Goal: Answer question/provide support: Share knowledge or assist other users

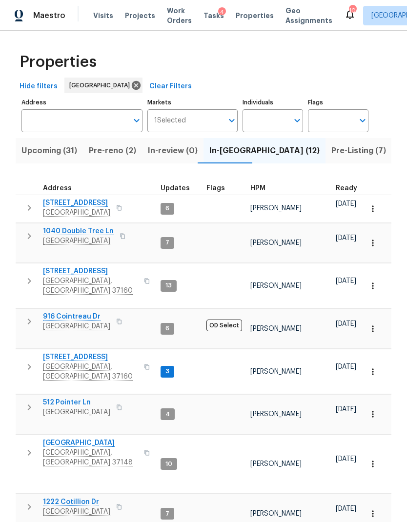
click at [65, 205] on span "[STREET_ADDRESS]" at bounding box center [76, 203] width 67 height 10
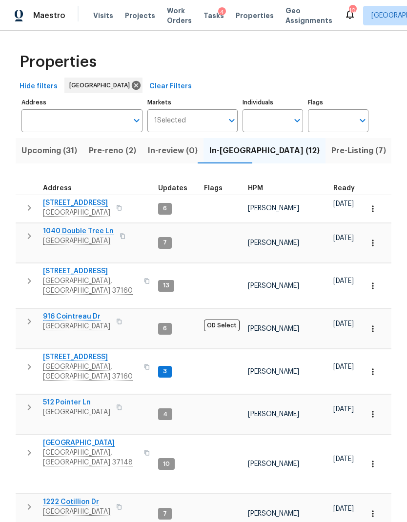
scroll to position [8, 2]
click at [90, 266] on span "[STREET_ADDRESS]" at bounding box center [90, 271] width 95 height 10
click at [85, 352] on span "130 Horseshoe Dr" at bounding box center [90, 357] width 95 height 10
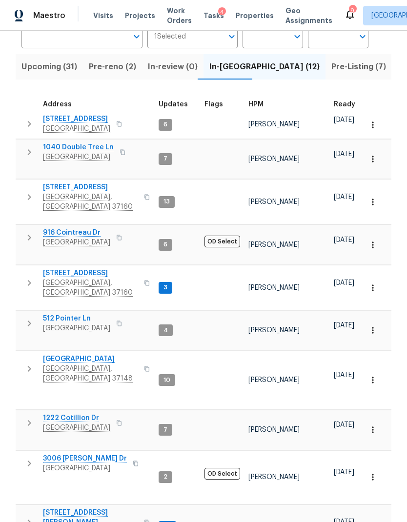
scroll to position [83, 0]
click at [66, 414] on span "1222 Cotillion Dr" at bounding box center [76, 419] width 67 height 10
click at [71, 508] on span "501 Colburn Dr" at bounding box center [90, 518] width 95 height 20
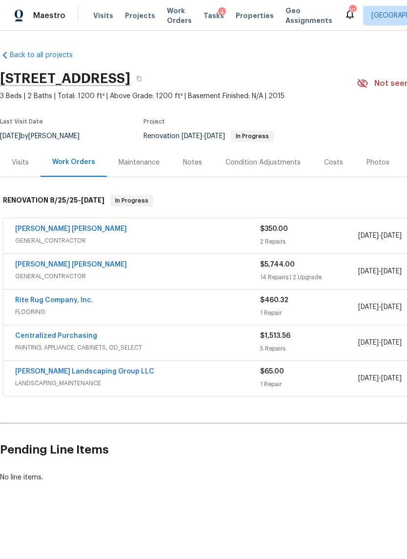
click at [198, 164] on div "Notes" at bounding box center [192, 163] width 19 height 10
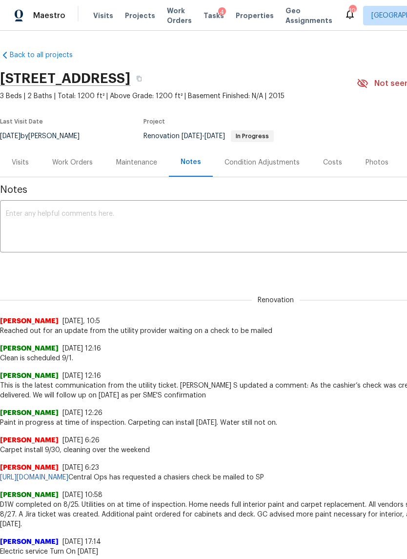
click at [68, 474] on link "https://opendoor.atlassian.net/browse/UTL-77638" at bounding box center [34, 477] width 68 height 7
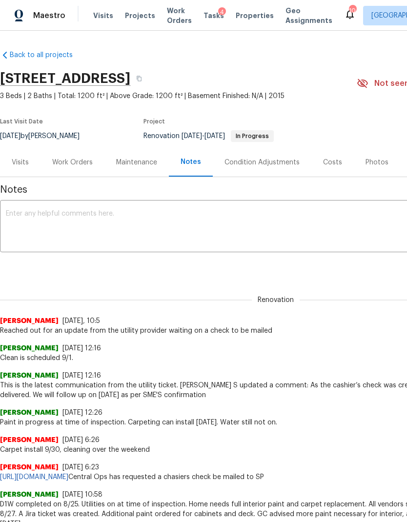
click at [325, 241] on textarea at bounding box center [276, 227] width 540 height 34
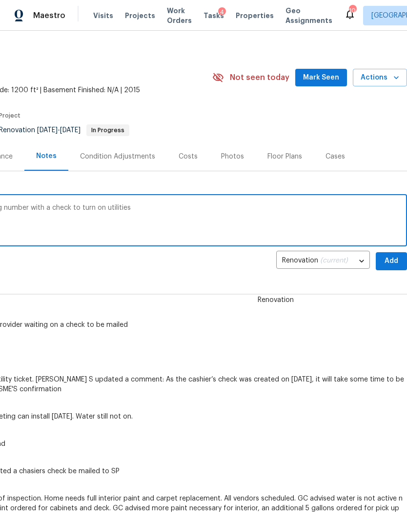
scroll to position [3, 144]
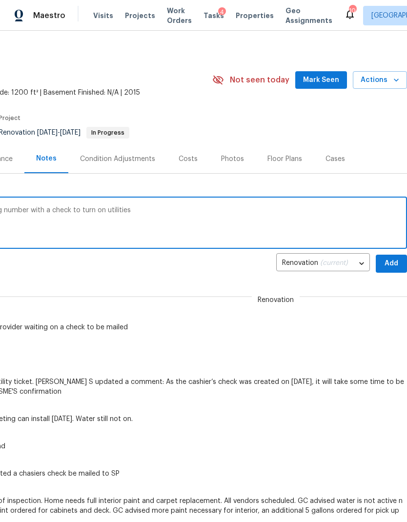
type textarea "Following up with utility team for a tracking number with a check to turn on ut…"
click at [391, 258] on span "Add" at bounding box center [392, 264] width 16 height 12
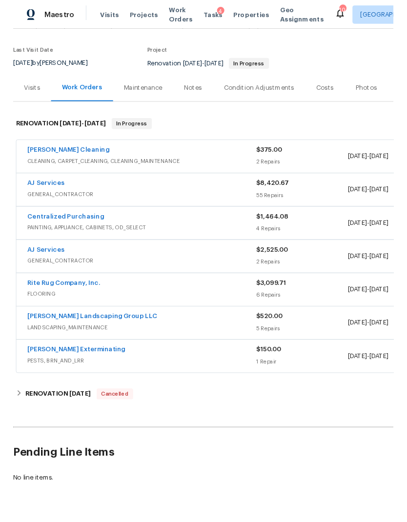
scroll to position [68, 0]
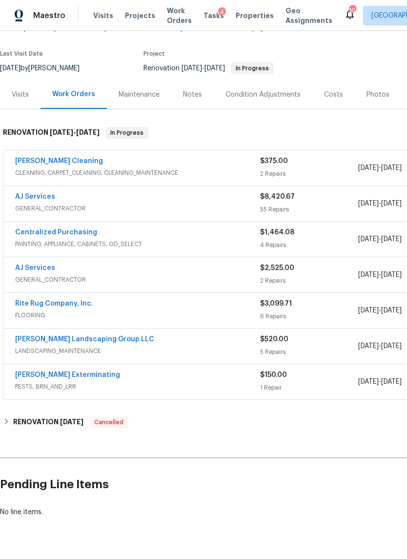
click at [49, 196] on link "AJ Services" at bounding box center [35, 196] width 40 height 7
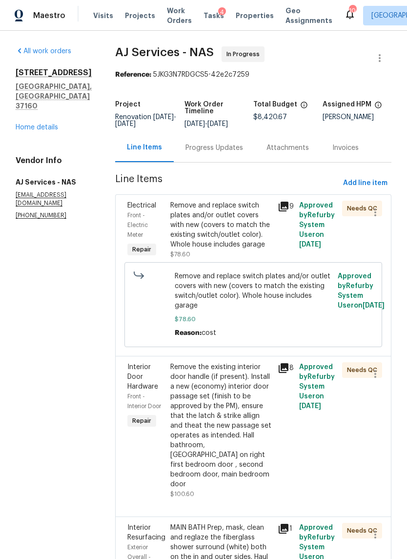
click at [219, 144] on div "Progress Updates" at bounding box center [214, 148] width 58 height 10
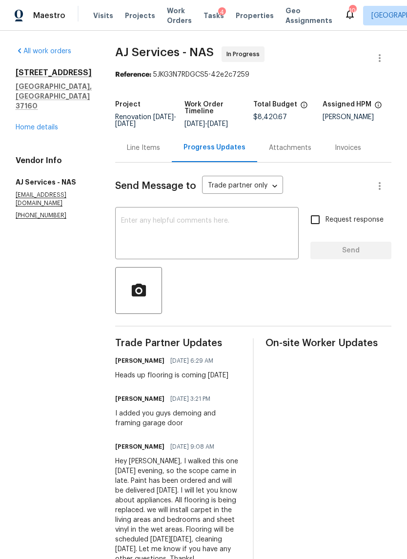
click at [188, 235] on textarea at bounding box center [207, 234] width 172 height 34
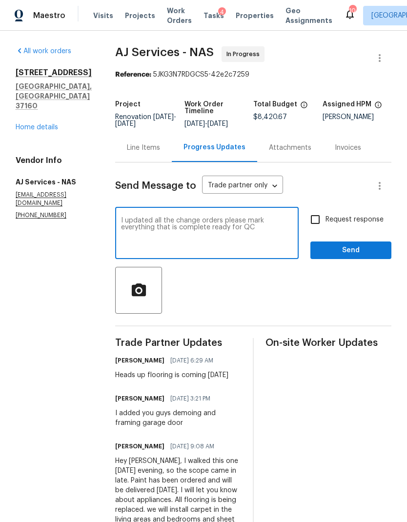
type textarea "I updated all the change orders please mark everything that is complete ready f…"
click at [315, 219] on input "Request response" at bounding box center [315, 219] width 20 height 20
checkbox input "true"
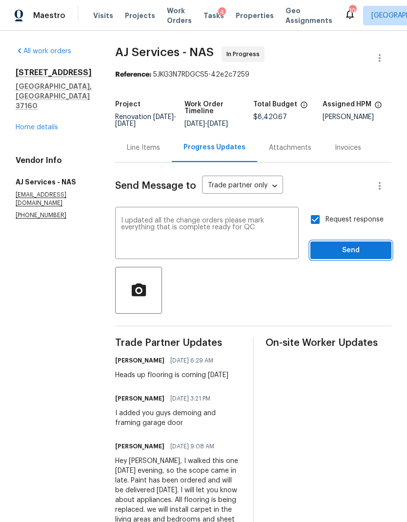
click at [356, 247] on span "Send" at bounding box center [350, 250] width 65 height 12
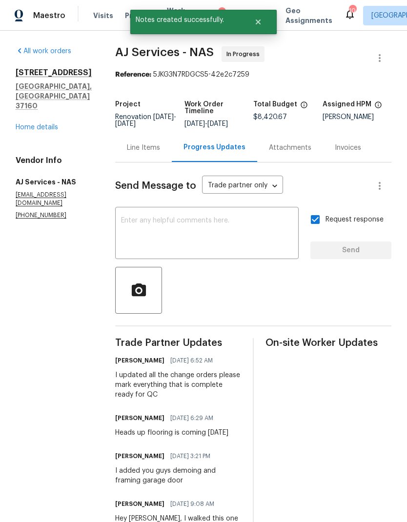
click at [43, 124] on link "Home details" at bounding box center [37, 127] width 42 height 7
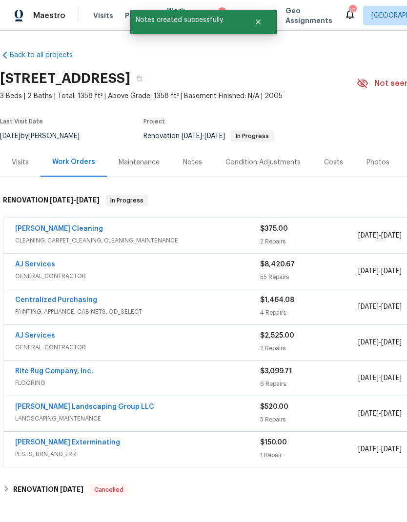
click at [193, 175] on div "Notes" at bounding box center [192, 162] width 42 height 29
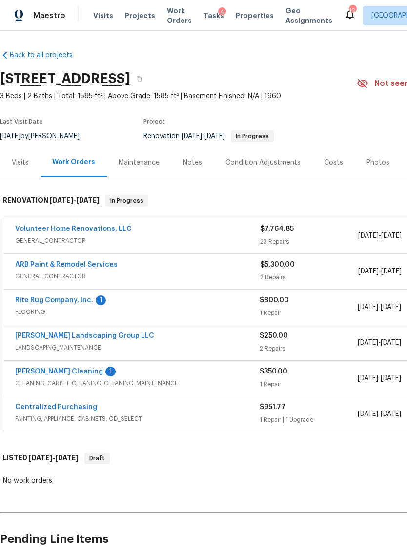
click at [61, 371] on link "Soledad Cleaning" at bounding box center [59, 371] width 88 height 7
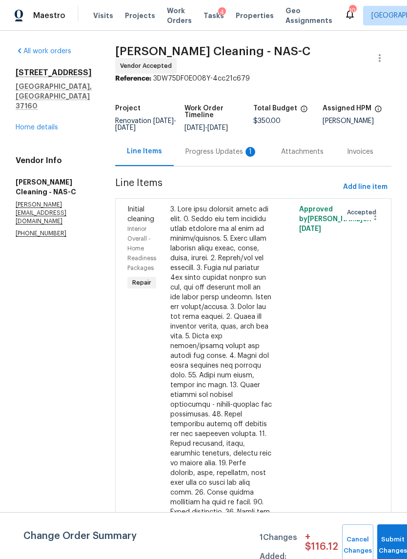
click at [214, 161] on div "Progress Updates 1" at bounding box center [222, 151] width 96 height 29
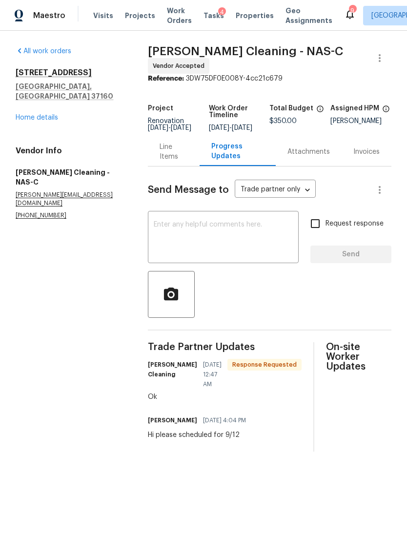
click at [41, 114] on link "Home details" at bounding box center [37, 117] width 42 height 7
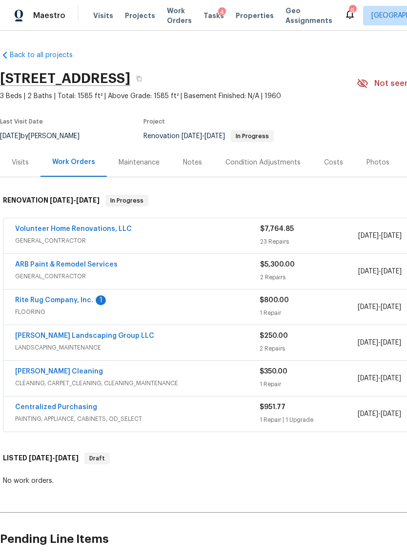
click at [112, 225] on link "Volunteer Home Renovations, LLC" at bounding box center [73, 228] width 117 height 7
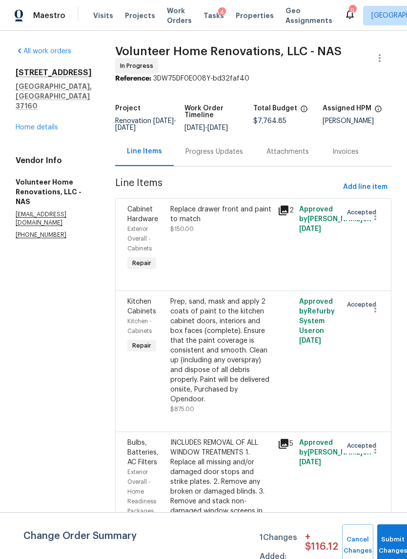
click at [240, 157] on div "Progress Updates" at bounding box center [214, 152] width 58 height 10
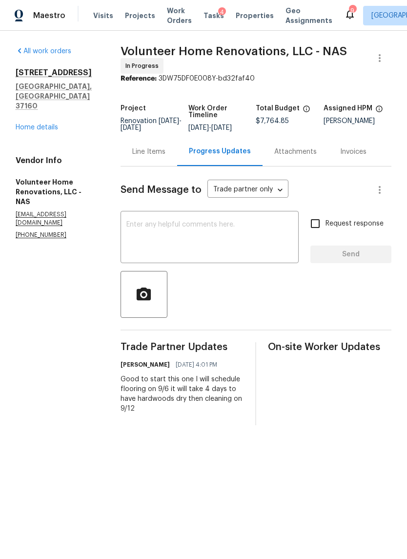
click at [249, 245] on textarea at bounding box center [209, 238] width 166 height 34
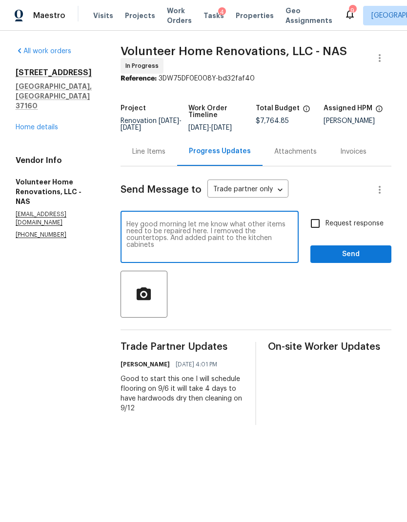
type textarea "Hey good morning let me know what other items need to be repaired here. I remov…"
click at [318, 226] on input "Request response" at bounding box center [315, 223] width 20 height 20
checkbox input "true"
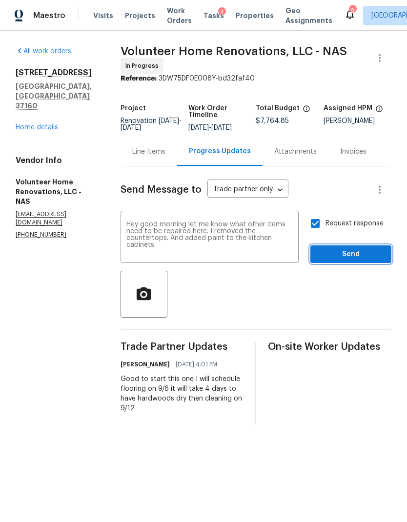
click at [355, 256] on span "Send" at bounding box center [350, 254] width 65 height 12
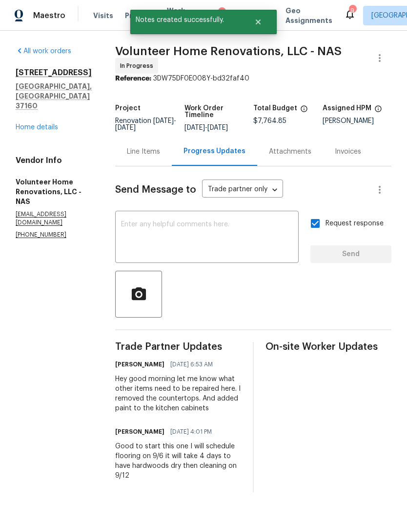
click at [36, 122] on div "All work orders 130 Horseshoe Dr Shelbyville, TN 37160 Home details Vendor Info…" at bounding box center [54, 142] width 76 height 193
click at [41, 124] on link "Home details" at bounding box center [37, 127] width 42 height 7
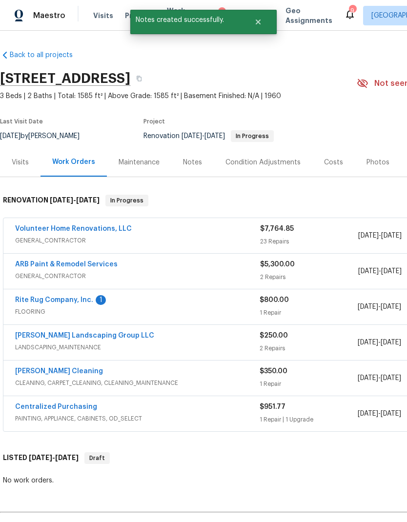
click at [192, 168] on div "Notes" at bounding box center [192, 162] width 42 height 29
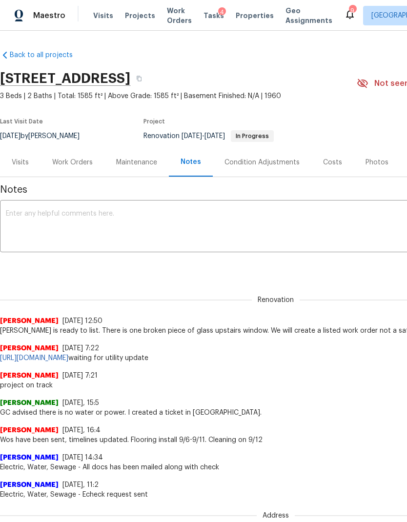
click at [272, 225] on textarea at bounding box center [276, 227] width 540 height 34
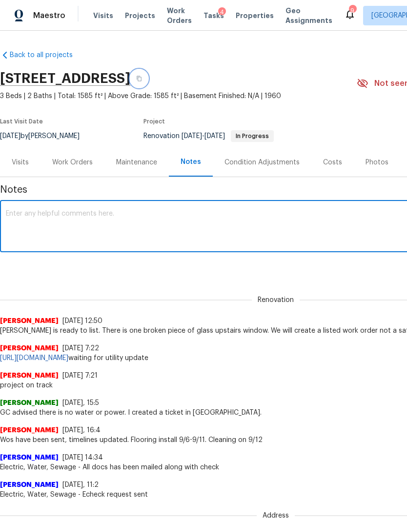
click at [142, 79] on icon "button" at bounding box center [139, 78] width 5 height 5
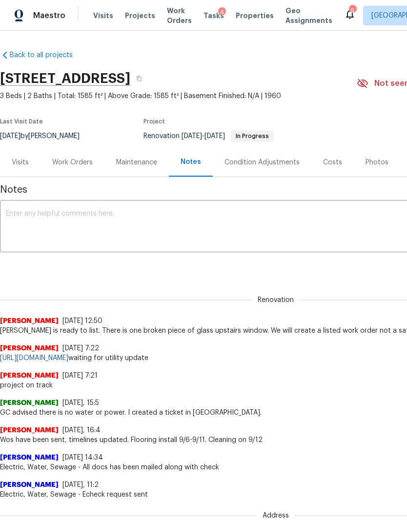
click at [163, 226] on textarea at bounding box center [276, 227] width 540 height 34
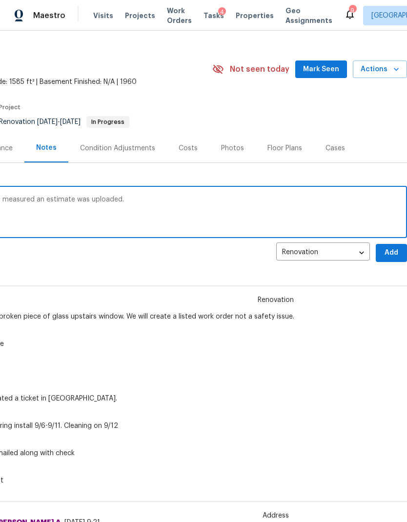
scroll to position [14, 144]
type textarea "GC stated project is on track. Flooring was measured an estimate was uploaded."
click at [393, 248] on span "Add" at bounding box center [392, 253] width 16 height 12
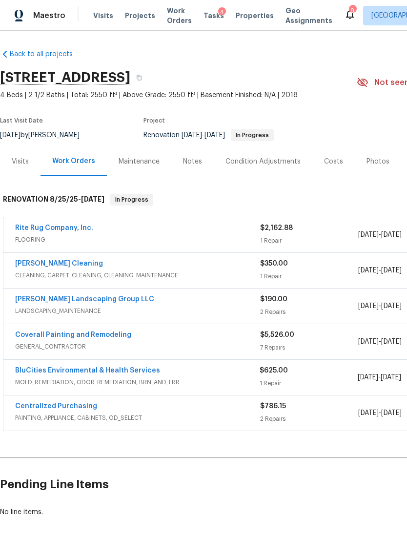
scroll to position [1, 0]
click at [191, 170] on div "Notes" at bounding box center [192, 161] width 42 height 29
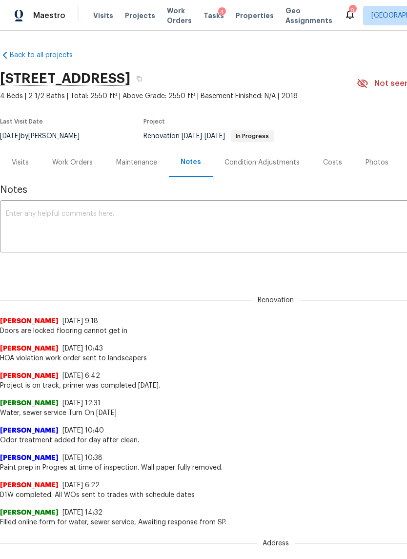
click at [312, 226] on textarea at bounding box center [276, 227] width 540 height 34
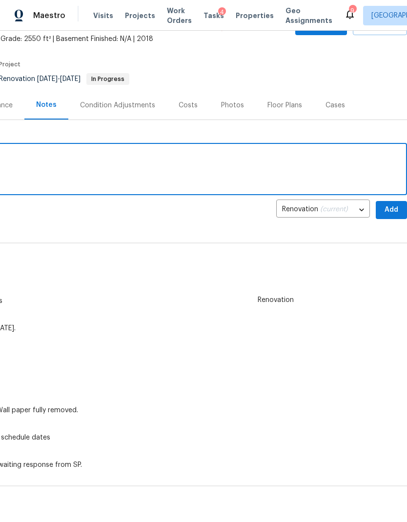
scroll to position [57, 144]
type textarea "We’ll walk from punchlist today"
click at [389, 213] on span "Add" at bounding box center [392, 210] width 16 height 12
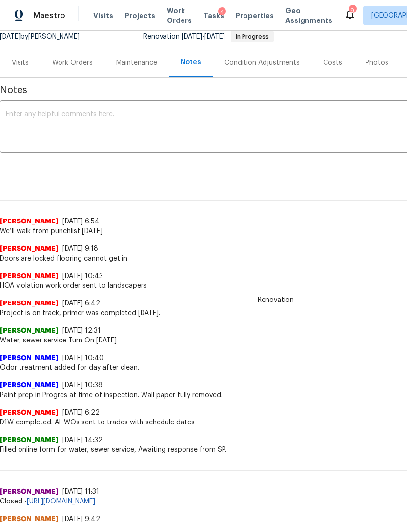
scroll to position [107, -1]
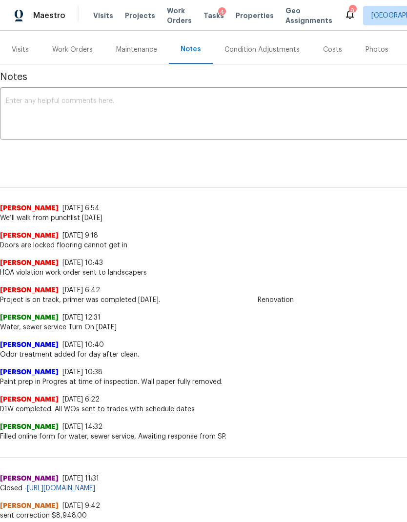
click at [28, 49] on div "Visits" at bounding box center [20, 50] width 17 height 10
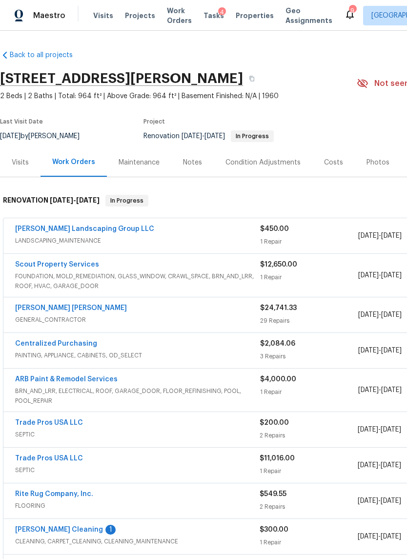
click at [194, 161] on div "Notes" at bounding box center [192, 163] width 19 height 10
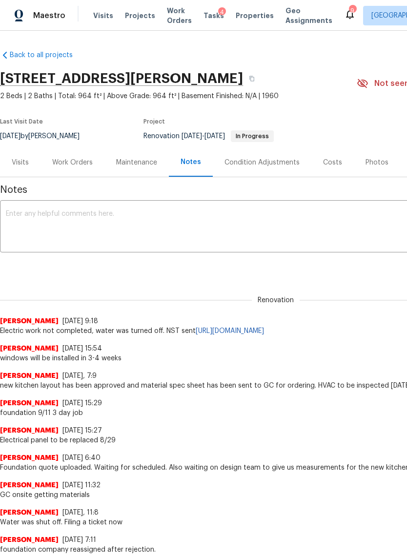
click at [195, 235] on textarea at bounding box center [276, 227] width 540 height 34
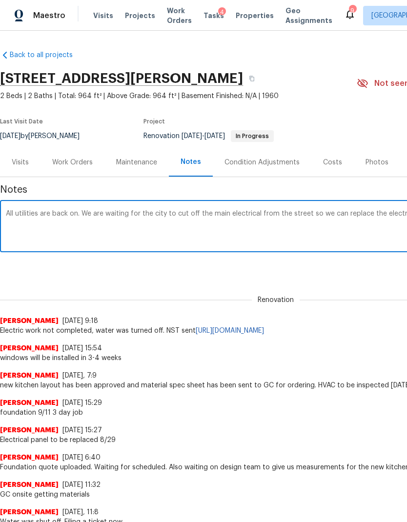
scroll to position [0, 144]
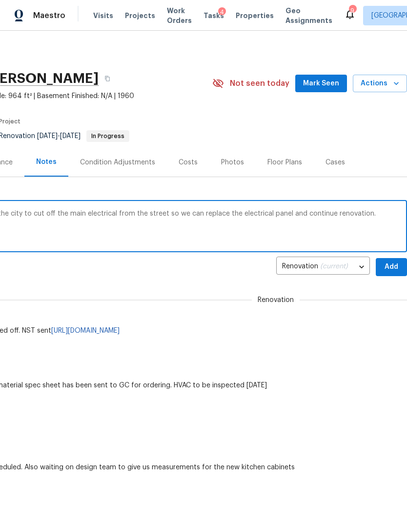
type textarea "All utilities are back on. We are waiting for the city to cut off the main elec…"
click at [390, 264] on span "Add" at bounding box center [392, 267] width 16 height 12
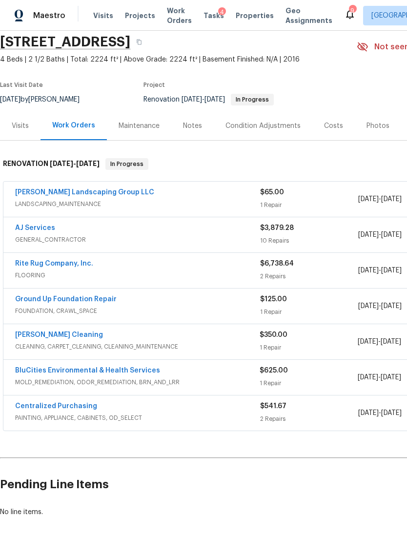
scroll to position [37, 0]
click at [195, 126] on div "Notes" at bounding box center [192, 126] width 19 height 10
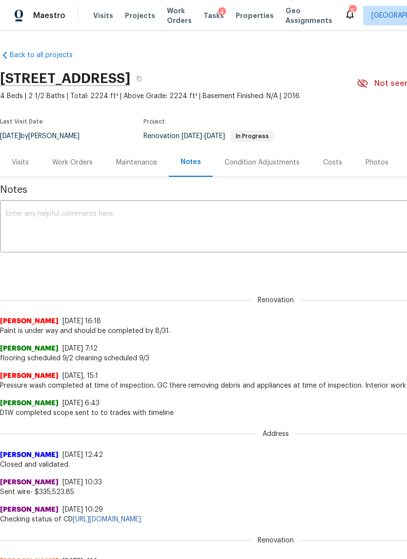
click at [180, 226] on textarea at bounding box center [276, 227] width 540 height 34
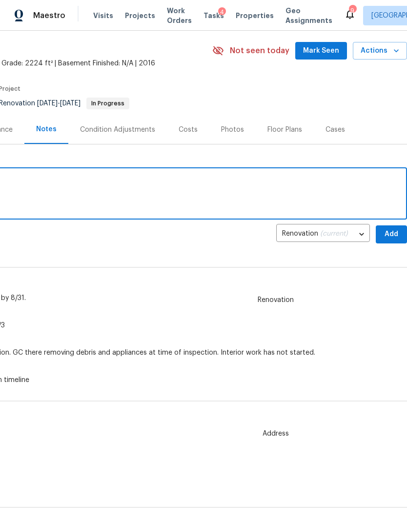
scroll to position [31, 144]
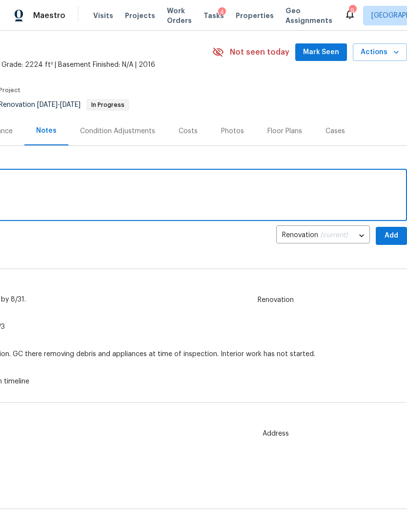
type textarea "GC was on site doing touchups [DATE]"
click at [392, 232] on span "Add" at bounding box center [392, 236] width 16 height 12
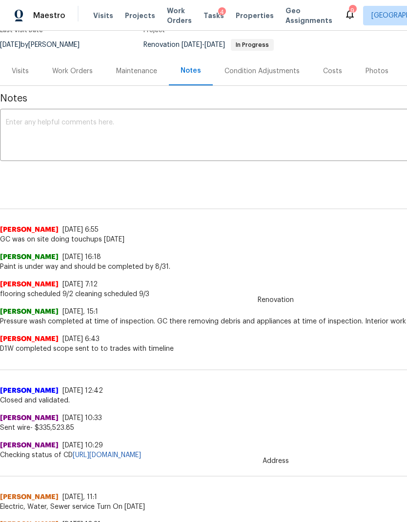
scroll to position [92, 0]
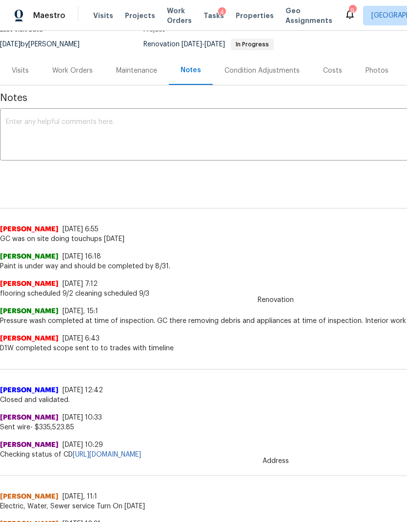
click at [19, 73] on div "Visits" at bounding box center [20, 71] width 17 height 10
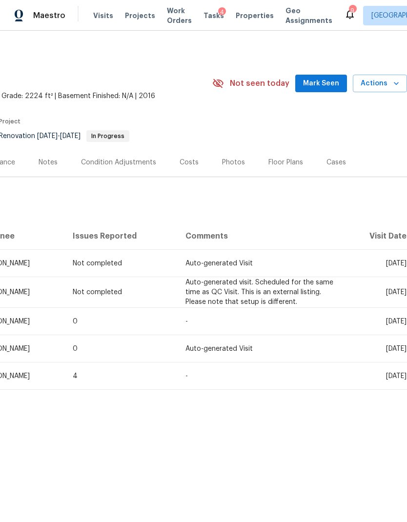
scroll to position [0, 144]
click at [175, 18] on span "Work Orders" at bounding box center [179, 16] width 25 height 20
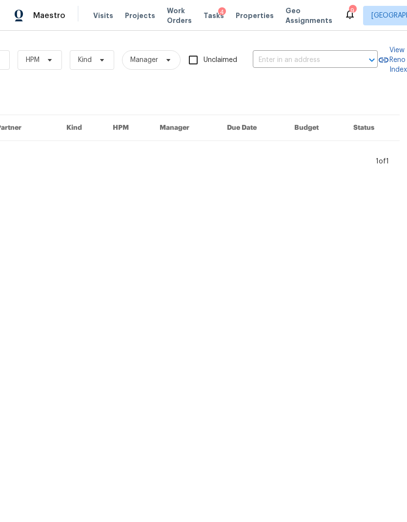
scroll to position [0, 161]
click at [286, 58] on input "text" at bounding box center [302, 60] width 98 height 15
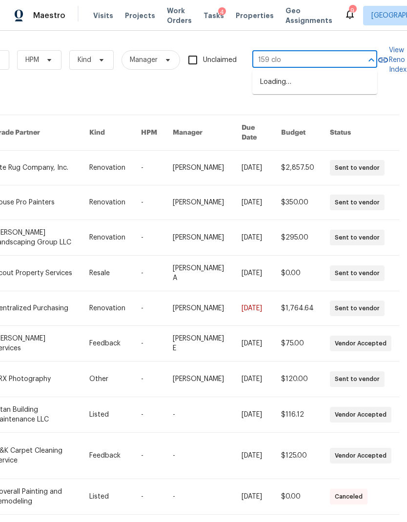
type input "159 cloe"
click at [318, 82] on li "[STREET_ADDRESS]" at bounding box center [314, 82] width 125 height 16
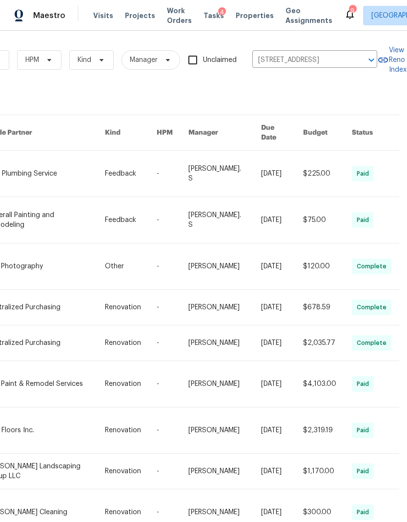
click at [56, 172] on link at bounding box center [45, 174] width 119 height 46
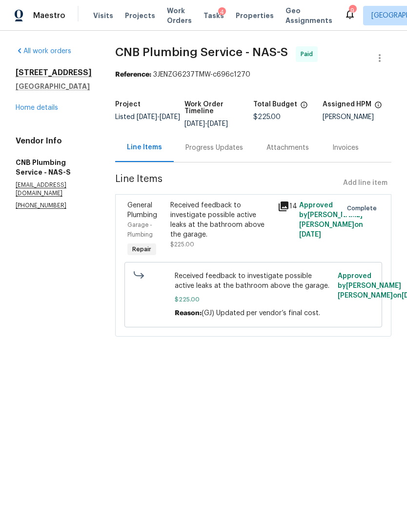
click at [37, 106] on link "Home details" at bounding box center [37, 107] width 42 height 7
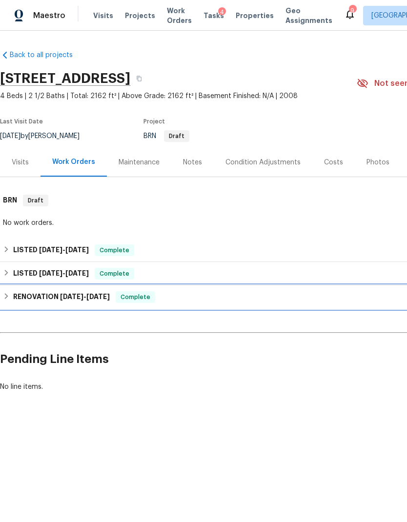
click at [198, 300] on div "RENOVATION [DATE] - [DATE] Complete" at bounding box center [276, 297] width 546 height 12
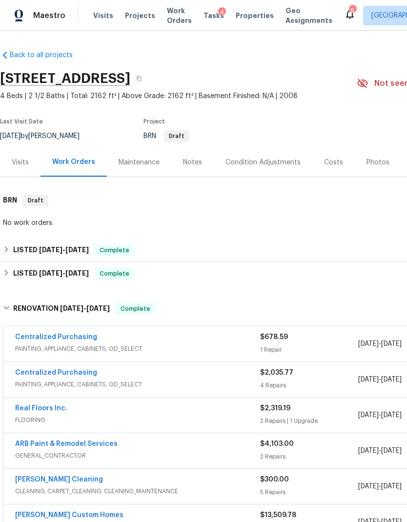
click at [332, 157] on div "Costs" at bounding box center [333, 162] width 42 height 29
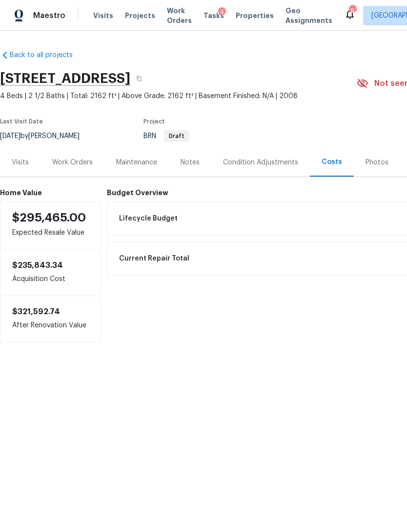
click at [81, 159] on div "Work Orders" at bounding box center [72, 163] width 41 height 10
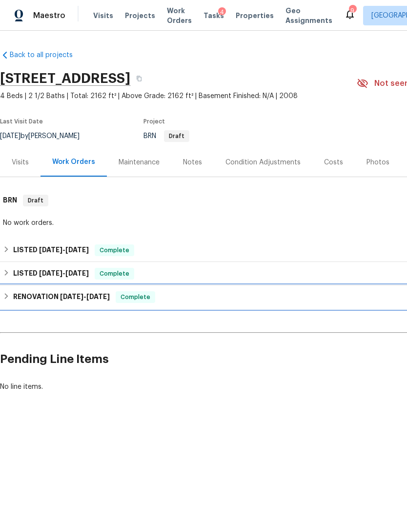
click at [248, 299] on div "RENOVATION [DATE] - [DATE] Complete" at bounding box center [276, 297] width 546 height 12
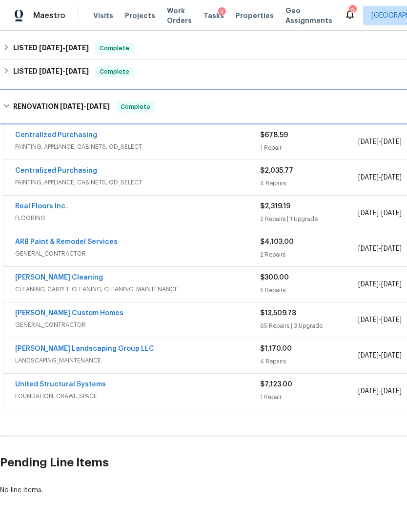
scroll to position [202, 0]
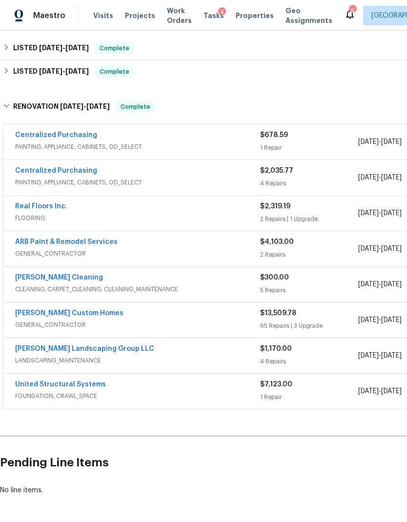
click at [208, 245] on div "ARB Paint & Remodel Services" at bounding box center [137, 243] width 245 height 12
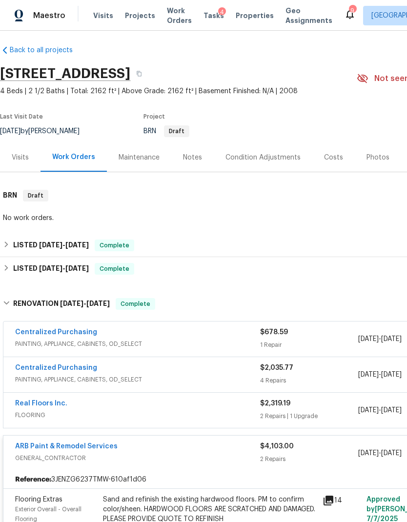
scroll to position [2, 0]
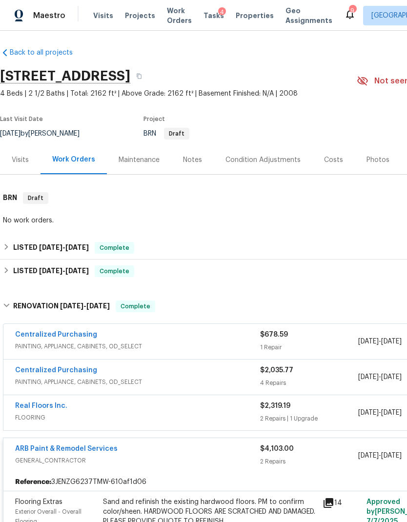
click at [20, 155] on div "Visits" at bounding box center [20, 160] width 17 height 10
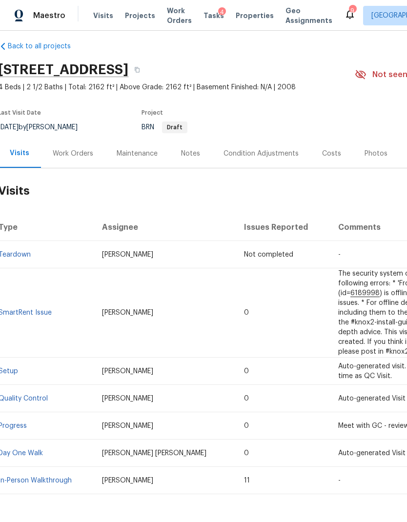
scroll to position [8, 2]
